Goal: Information Seeking & Learning: Learn about a topic

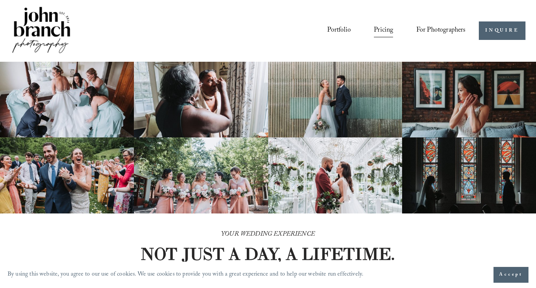
click at [383, 29] on link "Pricing" at bounding box center [383, 31] width 19 height 14
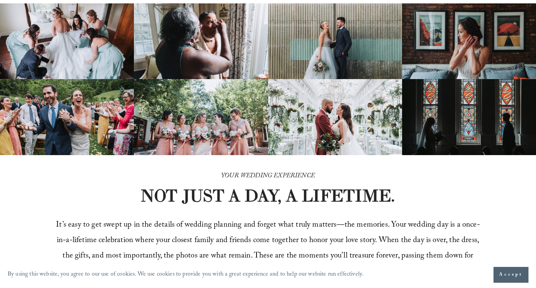
scroll to position [60, 0]
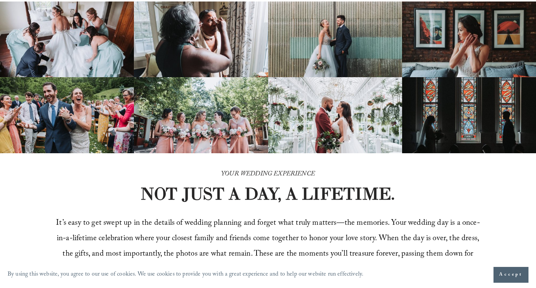
click at [509, 272] on span "Accept" at bounding box center [511, 275] width 24 height 8
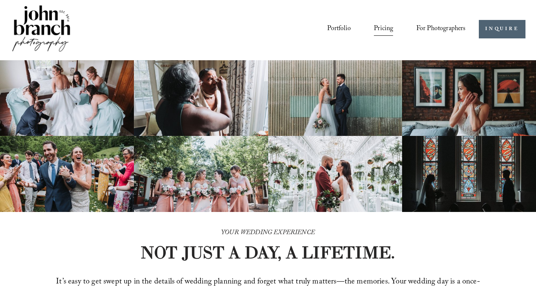
scroll to position [0, 0]
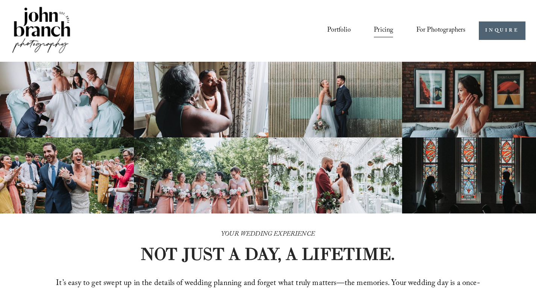
click at [331, 32] on link "Portfolio" at bounding box center [339, 31] width 24 height 14
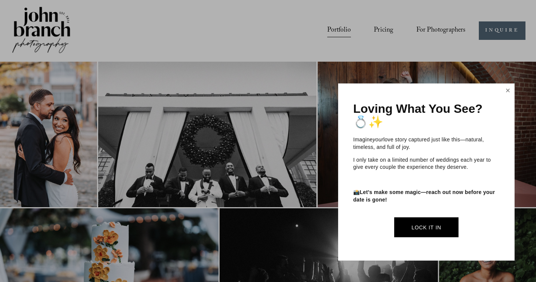
click at [508, 92] on link "Close" at bounding box center [507, 91] width 11 height 12
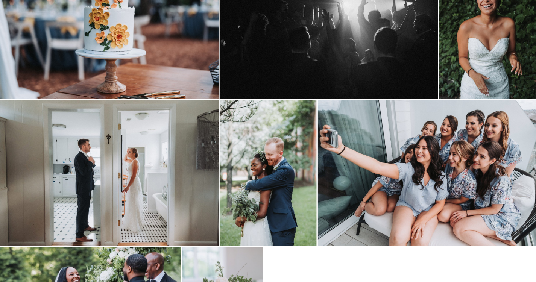
scroll to position [256, 0]
